Goal: Transaction & Acquisition: Purchase product/service

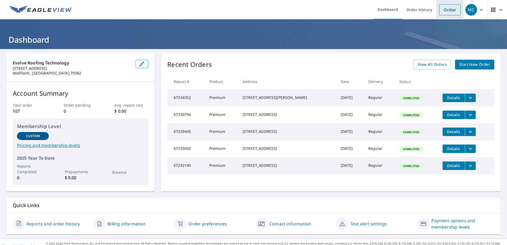
click at [440, 9] on link "Order" at bounding box center [449, 9] width 21 height 11
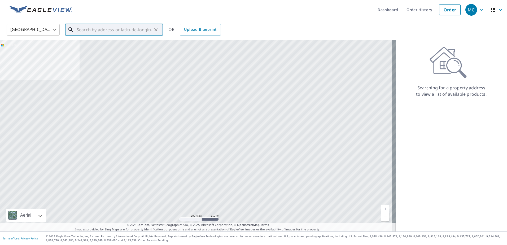
click at [100, 33] on input "text" at bounding box center [115, 29] width 76 height 15
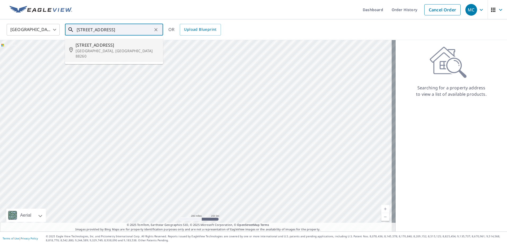
click at [130, 45] on span "[STREET_ADDRESS]" at bounding box center [117, 45] width 83 height 6
type input "[STREET_ADDRESS]"
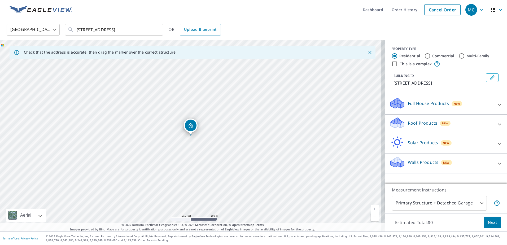
click at [412, 121] on p "Roof Products" at bounding box center [422, 123] width 29 height 6
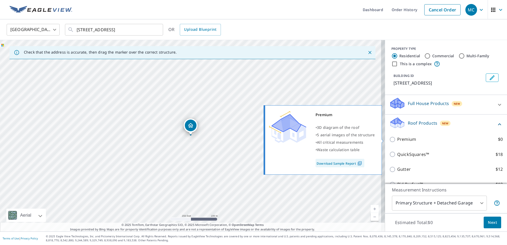
click at [407, 138] on p "Premium" at bounding box center [406, 139] width 19 height 7
click at [397, 138] on input "Premium $0" at bounding box center [393, 139] width 8 height 6
checkbox input "true"
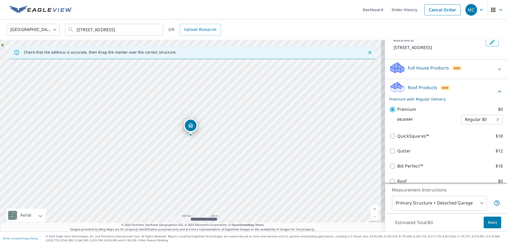
scroll to position [82, 0]
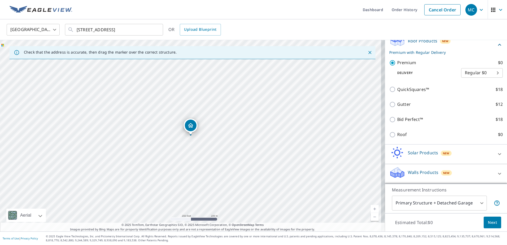
click at [488, 221] on span "Next" at bounding box center [492, 222] width 9 height 7
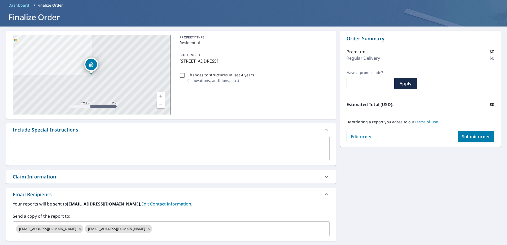
scroll to position [53, 0]
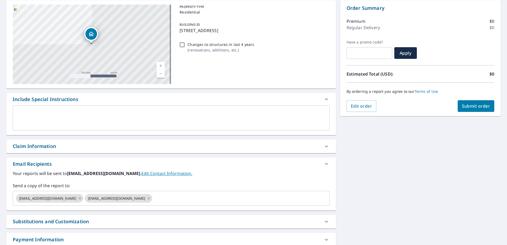
click at [39, 149] on div "Claim Information" at bounding box center [34, 146] width 43 height 7
checkbox input "true"
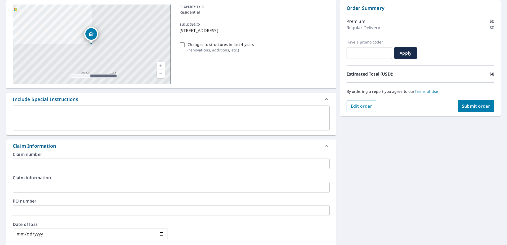
click at [37, 162] on input "text" at bounding box center [171, 164] width 317 height 11
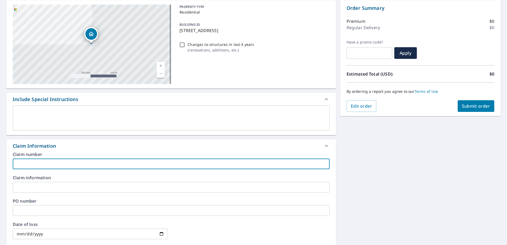
type input "7"
checkbox input "true"
type input "79"
checkbox input "true"
type input "790"
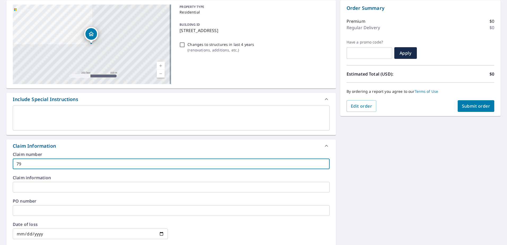
checkbox input "true"
type input "7900"
checkbox input "true"
type input "79000"
checkbox input "true"
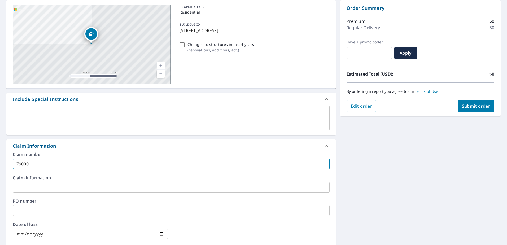
type input "790003"
checkbox input "true"
type input "7900031"
checkbox input "true"
type input "79000310"
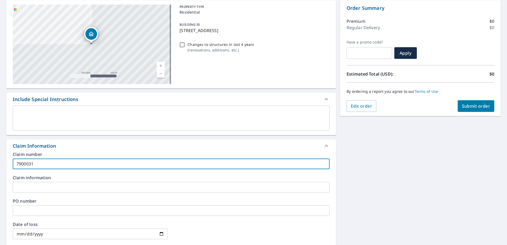
checkbox input "true"
type input "790003103"
checkbox input "true"
type input "7900031034"
checkbox input "true"
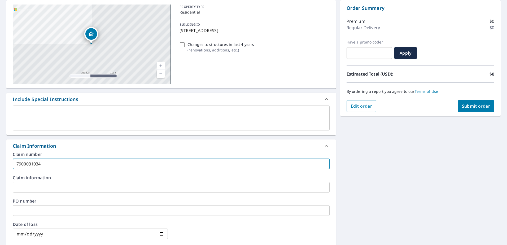
type input "7900031034-"
checkbox input "true"
type input "7900031034-1"
checkbox input "true"
type input "7900031034-1-"
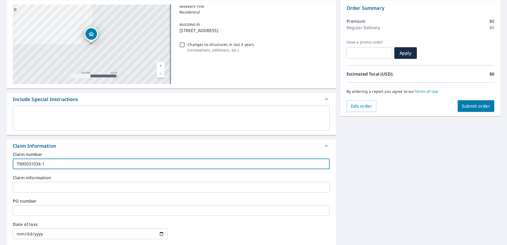
checkbox input "true"
type input "7900031034-1-1"
checkbox input "true"
type input "7900031034-1-1"
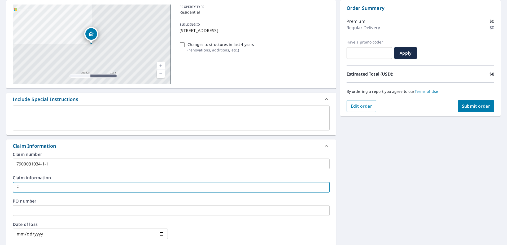
type input "F"
checkbox input "true"
type input "FO"
checkbox input "true"
type input "FOR"
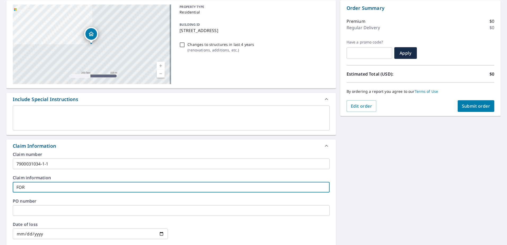
checkbox input "true"
type input "FORM"
checkbox input "true"
type input "FORME"
checkbox input "true"
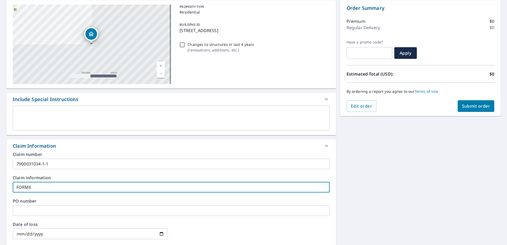
type input "FORM"
checkbox input "true"
type input "FOR"
checkbox input "true"
type input "FORE"
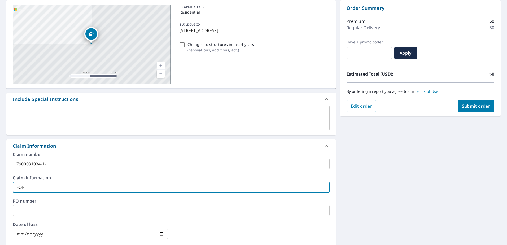
checkbox input "true"
type input "FOREM"
checkbox input "true"
type input "FOREMOST INSURANCE COMPANY"
checkbox input "true"
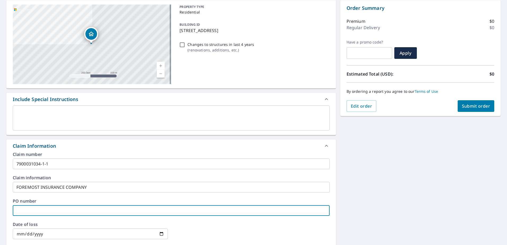
type input "2"
checkbox input "true"
type input "29"
checkbox input "true"
type input "297"
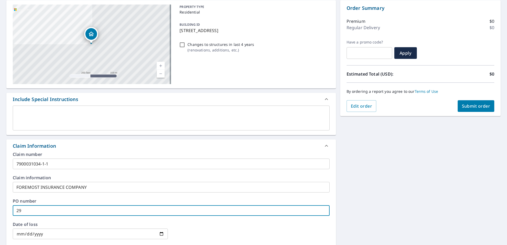
checkbox input "true"
type input "2971"
checkbox input "true"
type input "2971"
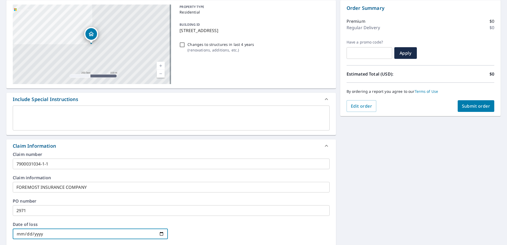
click at [49, 233] on input "date" at bounding box center [90, 234] width 155 height 11
type input "0002-04-25"
checkbox input "true"
type input "0020-04-25"
checkbox input "true"
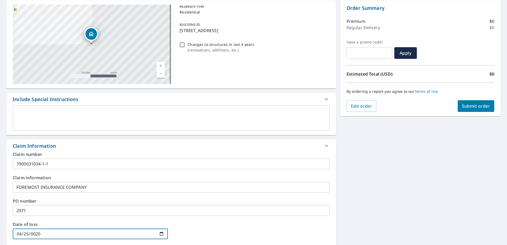
type input "0202-04-25"
checkbox input "true"
type input "[DATE]"
checkbox input "true"
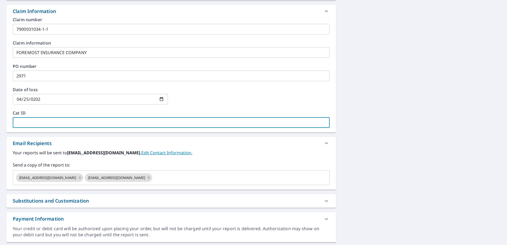
type input "M"
checkbox input "true"
type input "MI"
checkbox input "true"
type input "MIR"
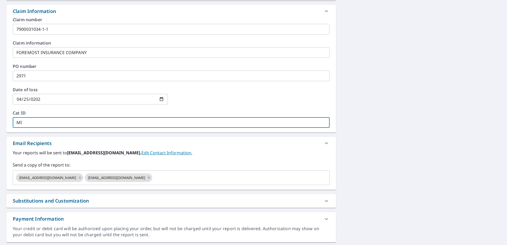
checkbox input "true"
type input "MIRKA"
checkbox input "true"
type input "MIRKA"
checkbox input "true"
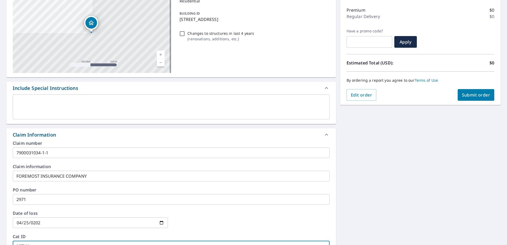
scroll to position [0, 0]
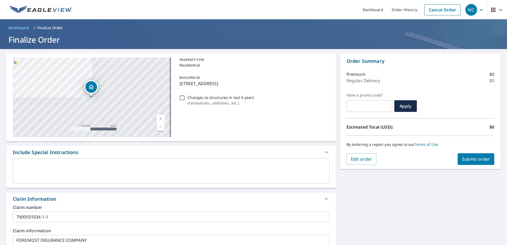
type input "MIRKA"
click at [479, 162] on span "Submit order" at bounding box center [476, 159] width 28 height 6
checkbox input "true"
